Goal: Information Seeking & Learning: Understand process/instructions

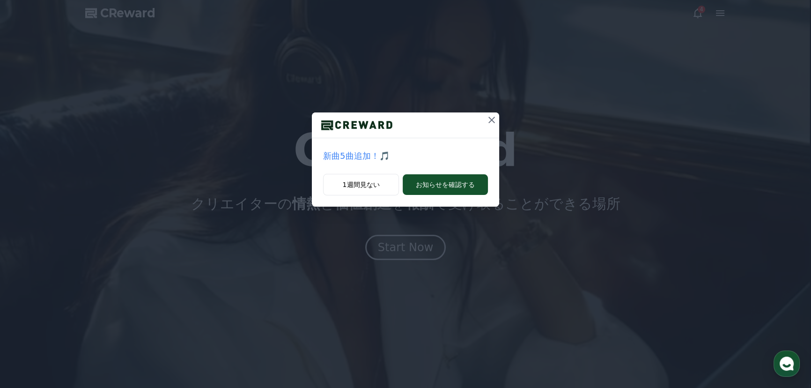
click at [491, 119] on icon at bounding box center [492, 120] width 7 height 7
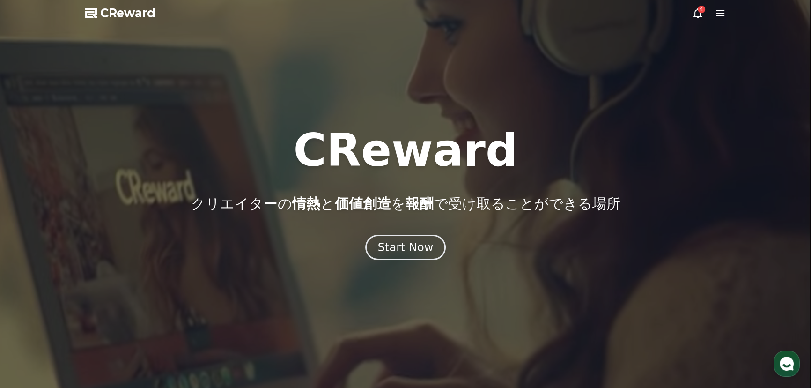
click at [724, 13] on icon at bounding box center [720, 13] width 8 height 6
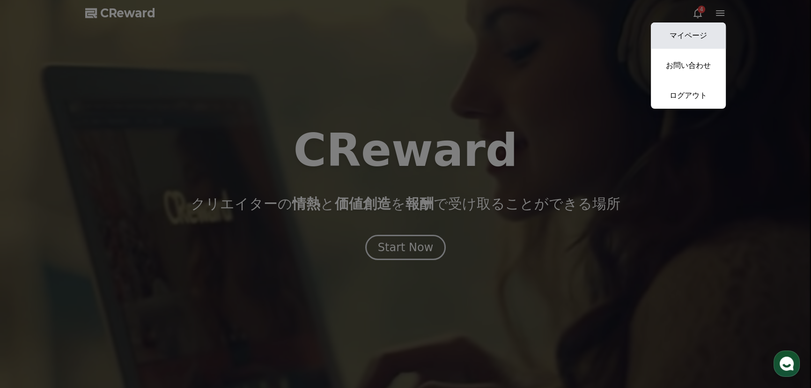
click at [695, 36] on link "マイページ" at bounding box center [688, 35] width 75 height 26
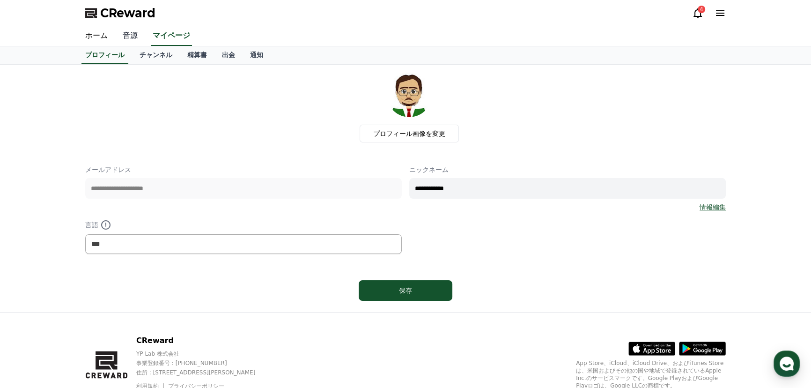
click at [126, 35] on link "音源" at bounding box center [130, 36] width 30 height 20
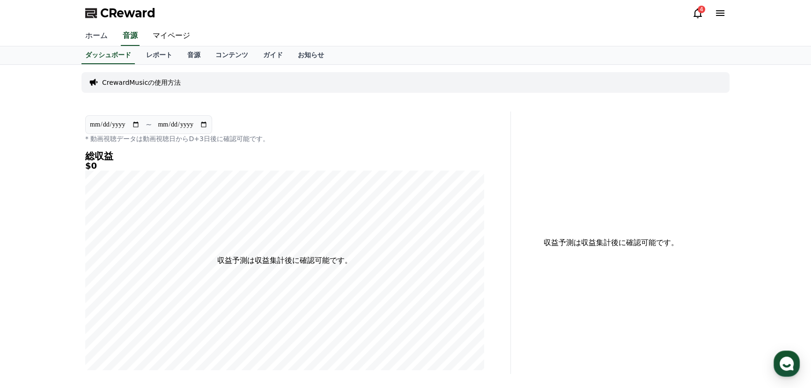
click at [91, 30] on link "ホーム" at bounding box center [96, 36] width 37 height 20
click at [145, 55] on link "レポート" at bounding box center [159, 55] width 41 height 18
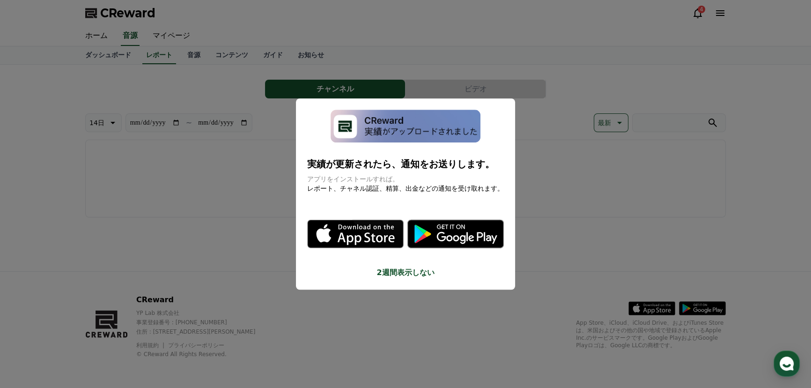
click at [398, 126] on img "modal" at bounding box center [406, 126] width 150 height 33
click at [419, 273] on button "2週間表示しない" at bounding box center [405, 272] width 197 height 11
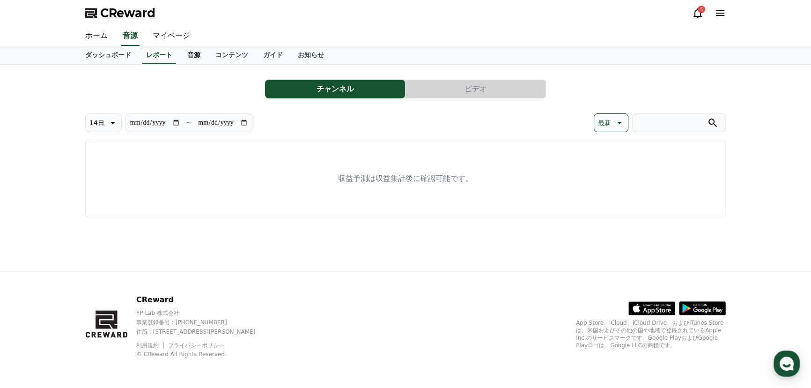
click at [180, 56] on link "音源" at bounding box center [194, 55] width 28 height 18
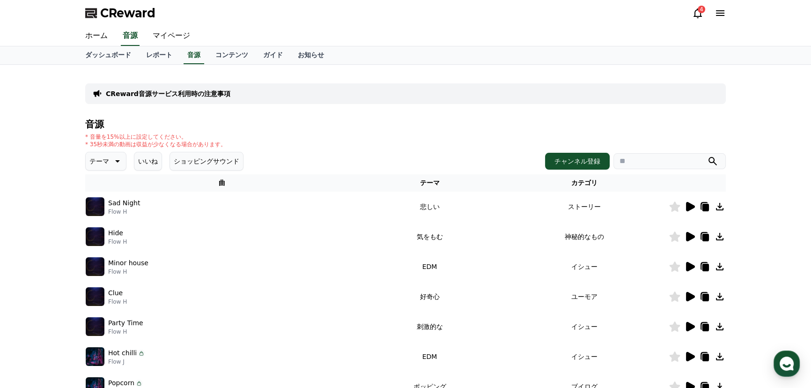
click at [99, 205] on img at bounding box center [95, 206] width 19 height 19
click at [686, 206] on icon at bounding box center [690, 206] width 9 height 9
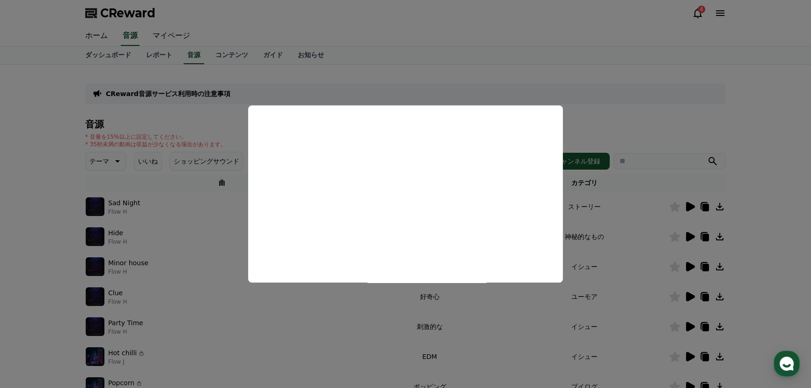
click at [672, 61] on button "close modal" at bounding box center [405, 194] width 811 height 388
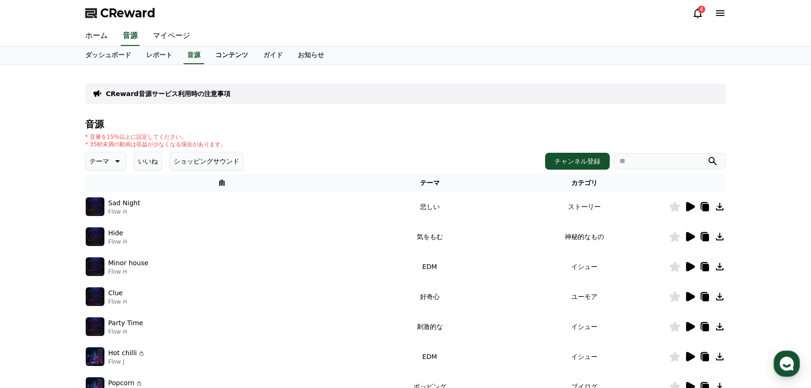
click at [218, 56] on link "コンテンツ" at bounding box center [232, 55] width 48 height 18
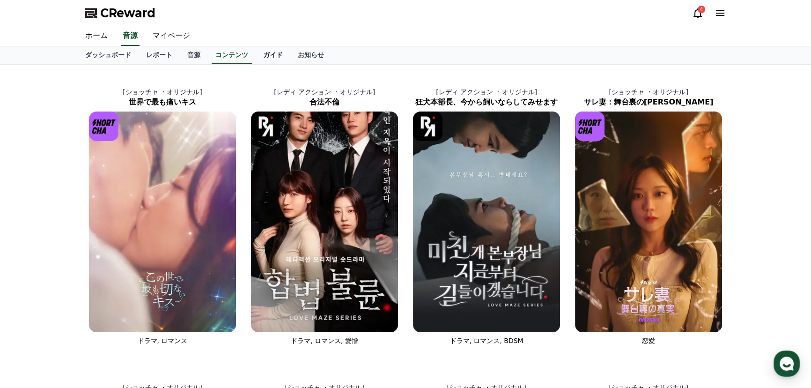
click at [256, 55] on link "ガイド" at bounding box center [273, 55] width 35 height 18
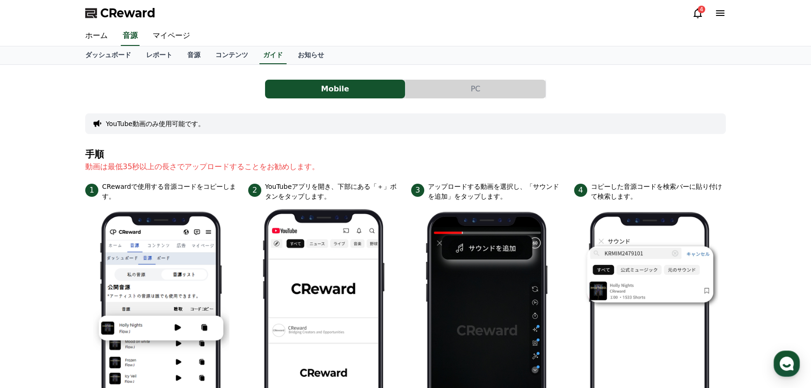
click at [470, 89] on button "PC" at bounding box center [476, 89] width 140 height 19
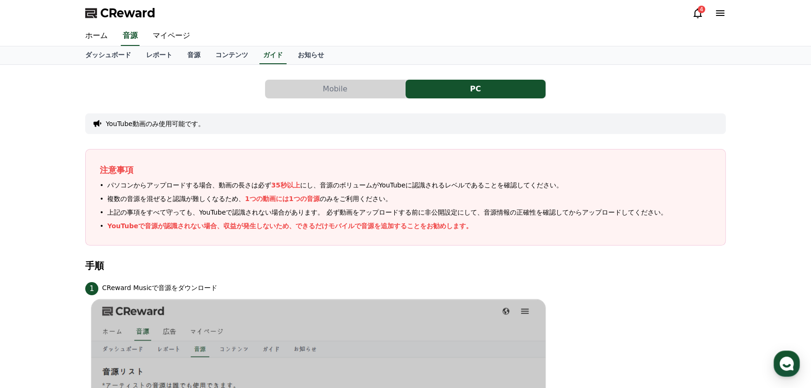
click at [697, 11] on icon at bounding box center [697, 12] width 11 height 11
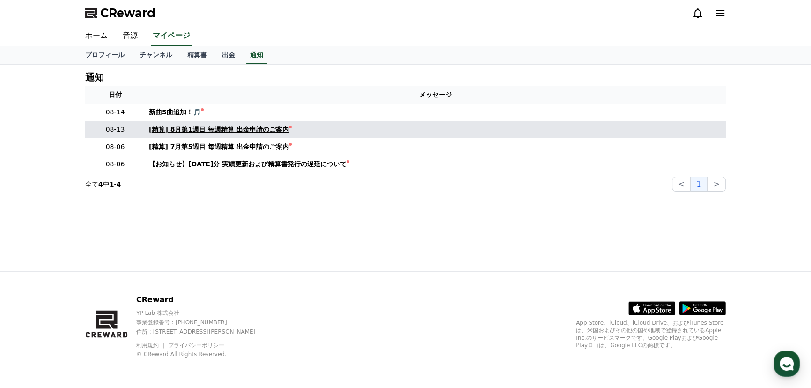
click at [264, 125] on div "[精算] 8月第1週目 毎週精算 出金申請のご案内" at bounding box center [219, 130] width 140 height 10
